Goal: Task Accomplishment & Management: Manage account settings

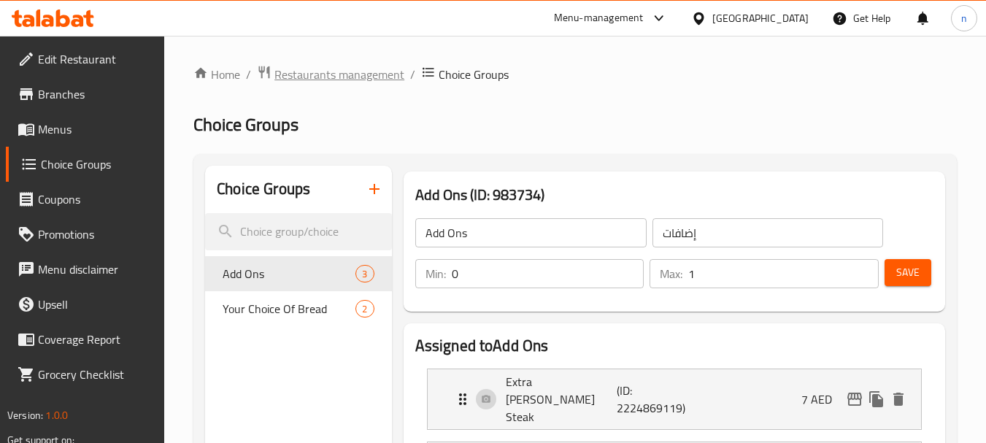
click at [319, 79] on span "Restaurants management" at bounding box center [339, 75] width 130 height 18
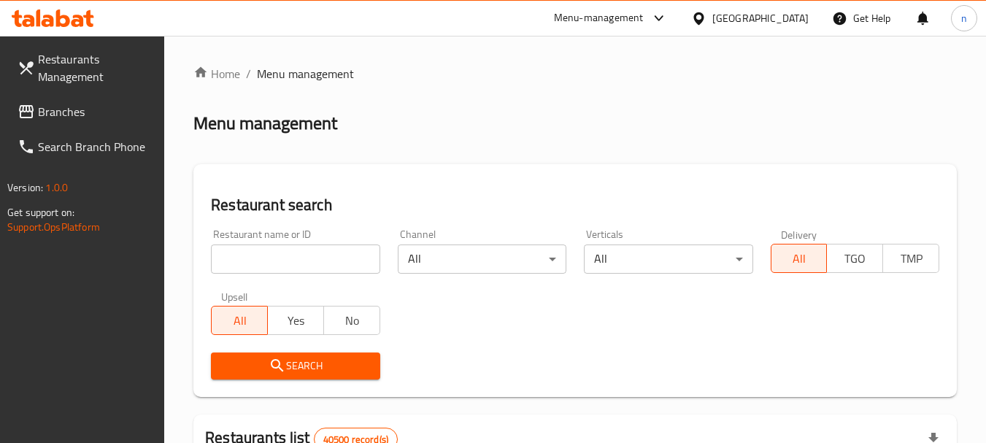
click at [78, 110] on span "Branches" at bounding box center [95, 112] width 115 height 18
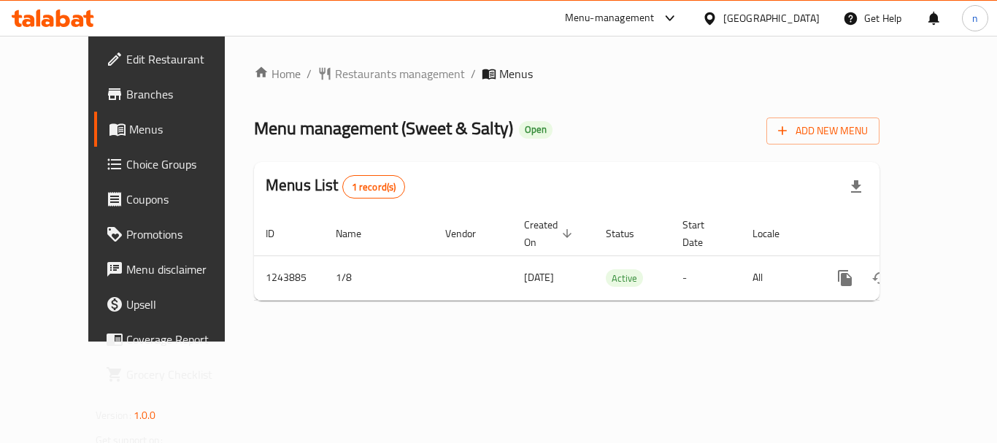
click at [126, 169] on span "Choice Groups" at bounding box center [184, 164] width 117 height 18
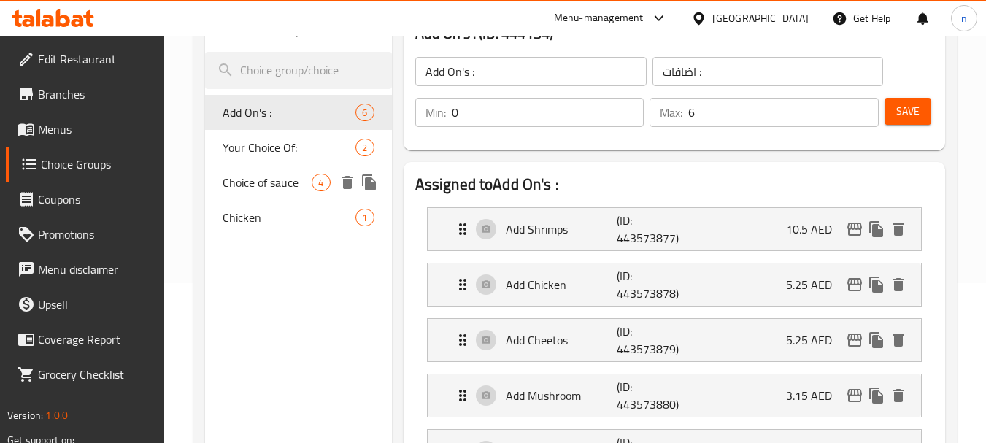
scroll to position [146, 0]
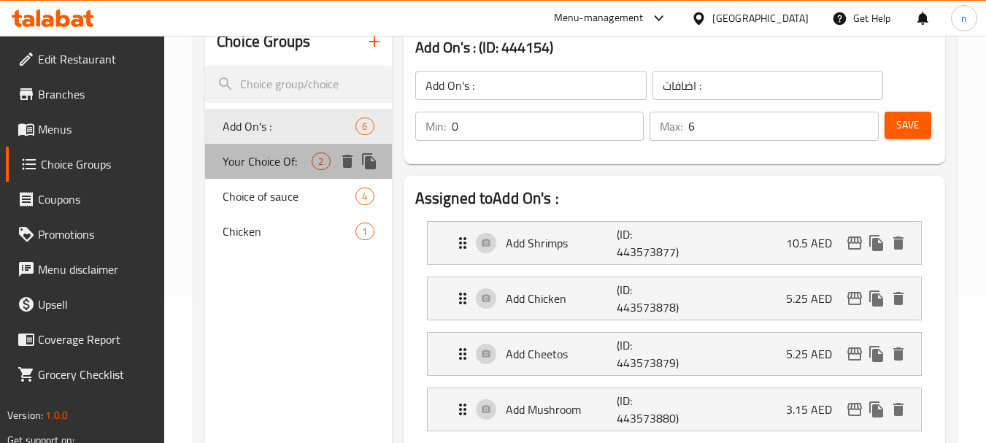
click at [268, 164] on span "Your Choice Of:" at bounding box center [267, 161] width 89 height 18
type input "Your Choice Of:"
type input "إختيارك من:"
type input "1"
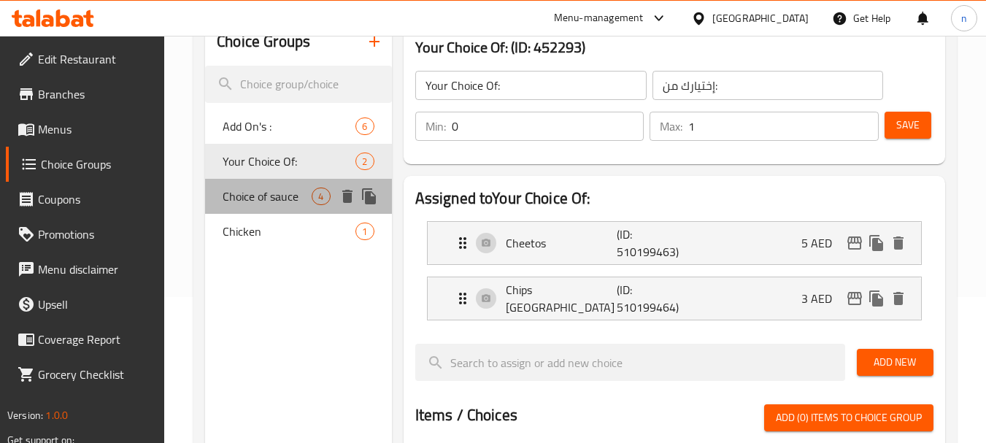
click at [263, 196] on span "Choice of sauce" at bounding box center [267, 196] width 89 height 18
type input "Choice of sauce"
type input "اختيار الصلصة"
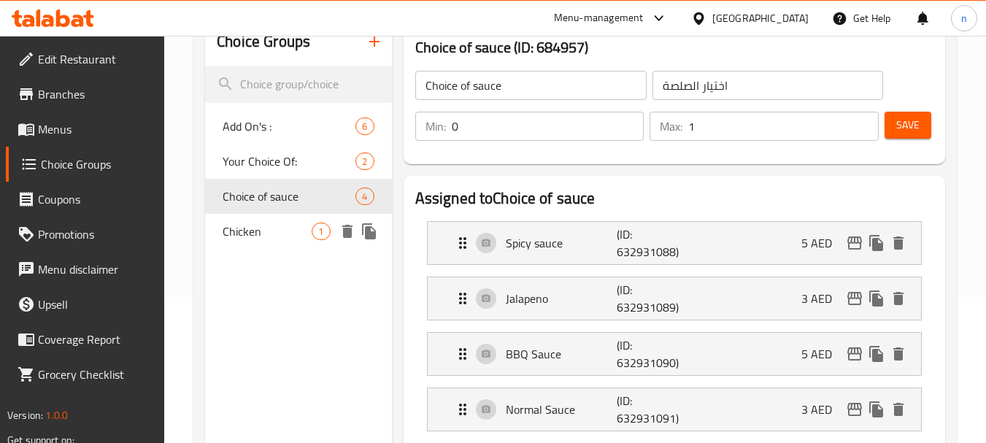
click at [250, 233] on span "Chicken" at bounding box center [267, 232] width 89 height 18
type input "Chicken"
type input "دجاج"
type input "5"
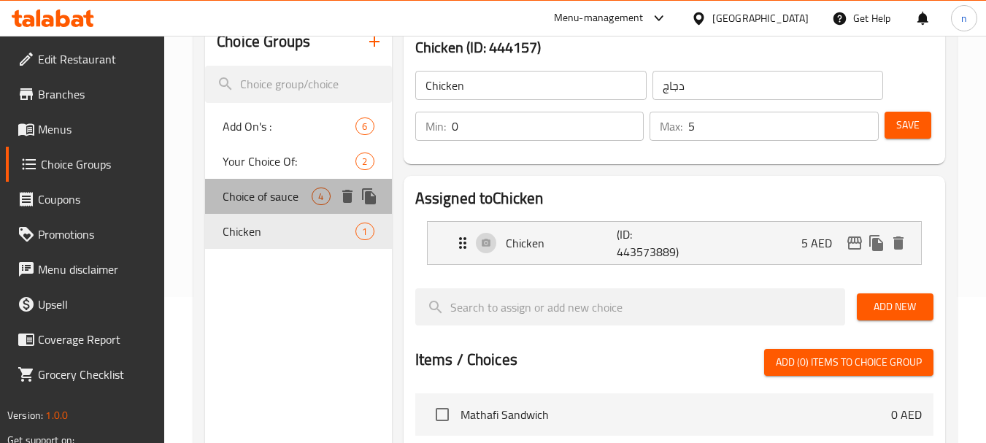
click at [247, 201] on span "Choice of sauce" at bounding box center [267, 196] width 89 height 18
type input "Choice of sauce"
type input "اختيار الصلصة"
type input "1"
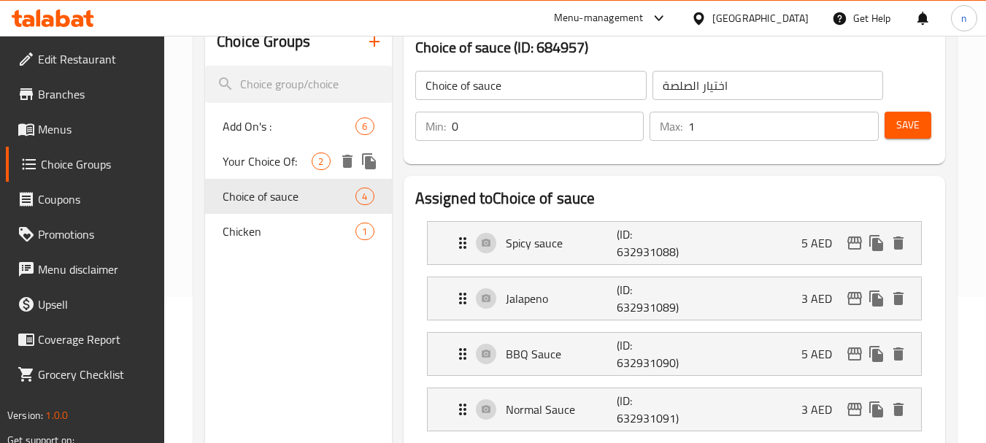
click at [267, 161] on span "Your Choice Of:" at bounding box center [267, 161] width 89 height 18
type input "Your Choice Of:"
type input "إختيارك من:"
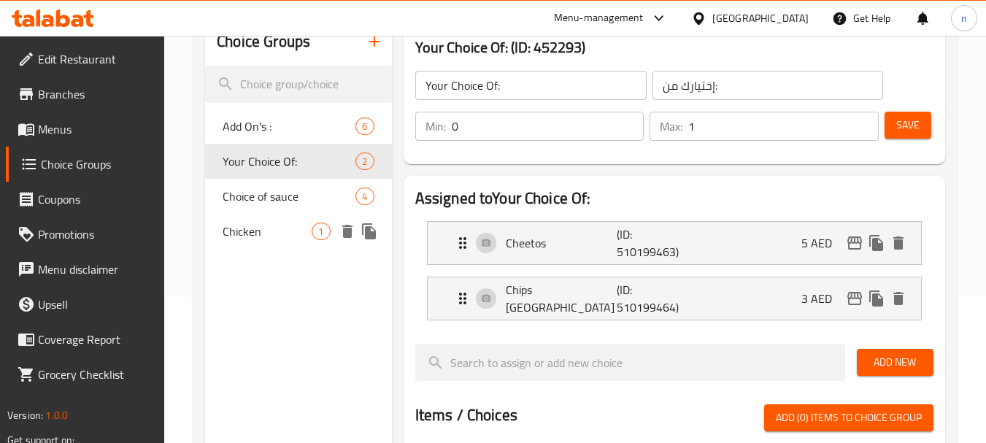
click at [274, 226] on span "Chicken" at bounding box center [267, 232] width 89 height 18
type input "Chicken"
type input "دجاج"
type input "5"
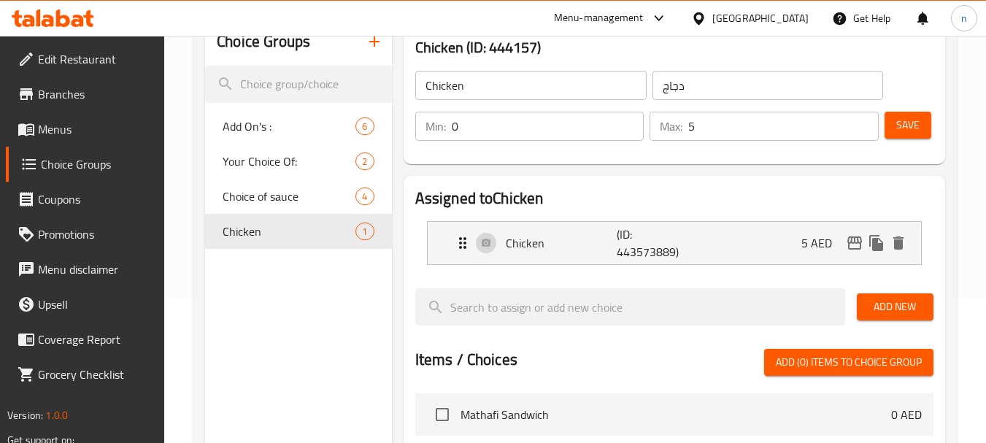
click at [290, 345] on div "Choice Groups Add On's : 6 Your Choice Of: 2 Choice of sauce 4 Chicken 1" at bounding box center [298, 395] width 186 height 754
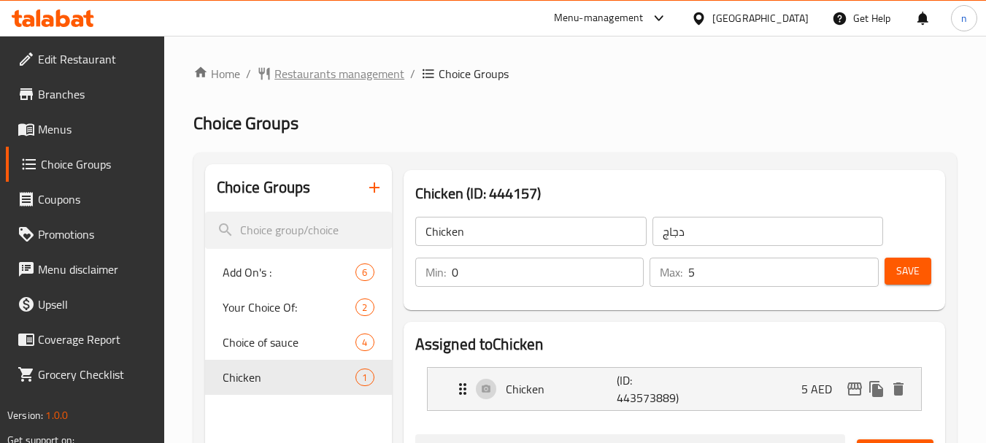
click at [304, 77] on span "Restaurants management" at bounding box center [339, 74] width 130 height 18
